Goal: Task Accomplishment & Management: Manage account settings

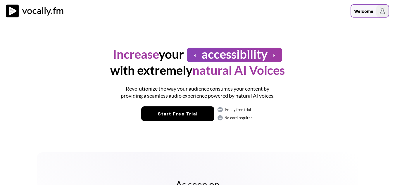
click at [363, 7] on div "Welcome" at bounding box center [369, 10] width 39 height 13
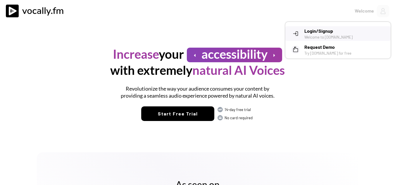
click at [325, 32] on h3 "Login/Signup" at bounding box center [345, 30] width 82 height 7
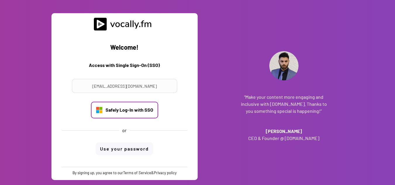
click at [140, 113] on div "Safely Log-In with SSO" at bounding box center [129, 110] width 48 height 6
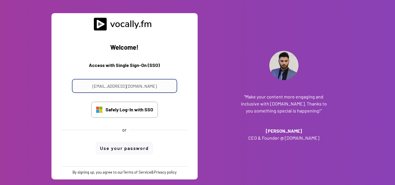
click at [159, 87] on input "[EMAIL_ADDRESS][DOMAIN_NAME]" at bounding box center [124, 86] width 105 height 14
drag, startPoint x: 136, startPoint y: 85, endPoint x: 79, endPoint y: 82, distance: 57.0
click at [79, 82] on input "[EMAIL_ADDRESS][DOMAIN_NAME]" at bounding box center [124, 86] width 105 height 14
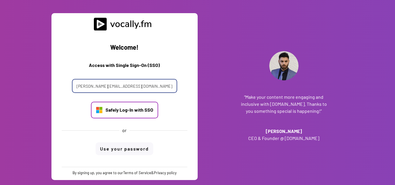
type input "[PERSON_NAME][EMAIL_ADDRESS][DOMAIN_NAME]"
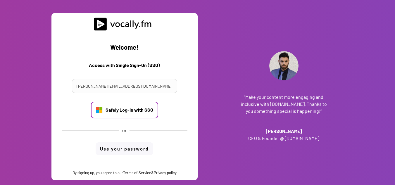
click at [108, 111] on div "Safely Log-In with SSO" at bounding box center [129, 110] width 48 height 6
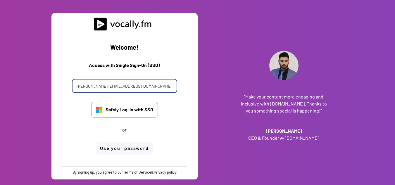
click at [160, 85] on input "[PERSON_NAME][EMAIL_ADDRESS][DOMAIN_NAME]" at bounding box center [124, 86] width 105 height 14
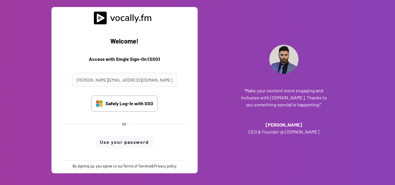
scroll to position [8, 0]
